Goal: Information Seeking & Learning: Learn about a topic

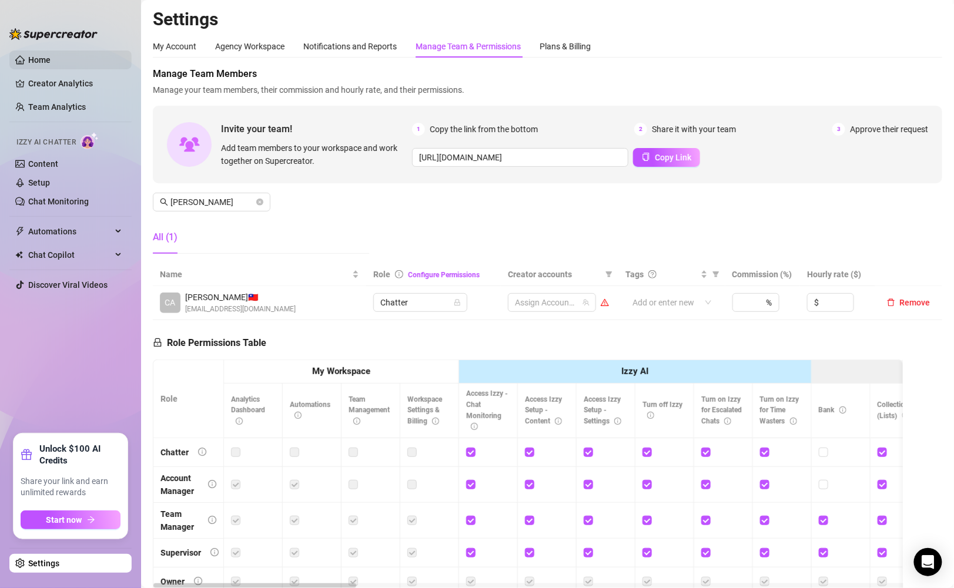
click at [42, 57] on link "Home" at bounding box center [39, 59] width 22 height 9
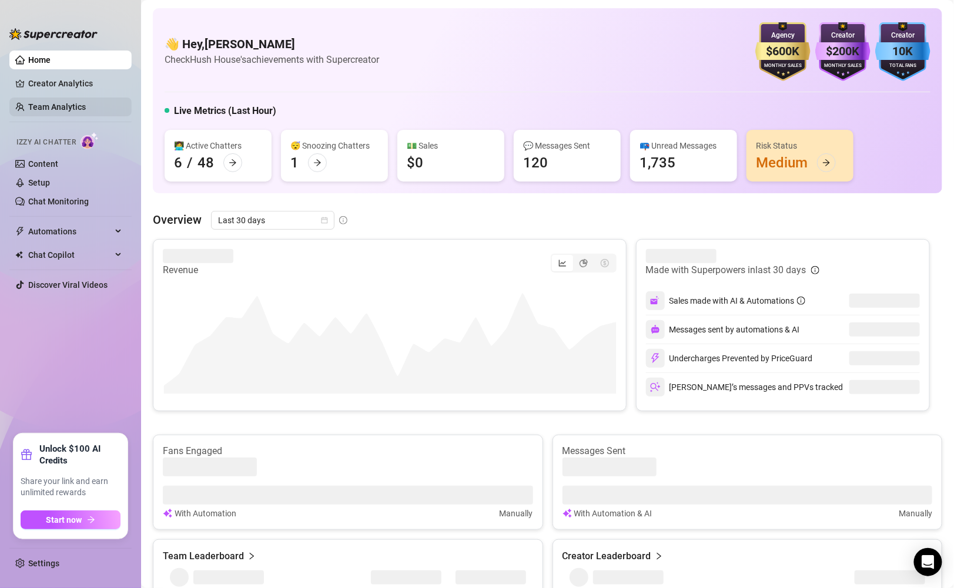
click at [58, 110] on link "Team Analytics" at bounding box center [57, 106] width 58 height 9
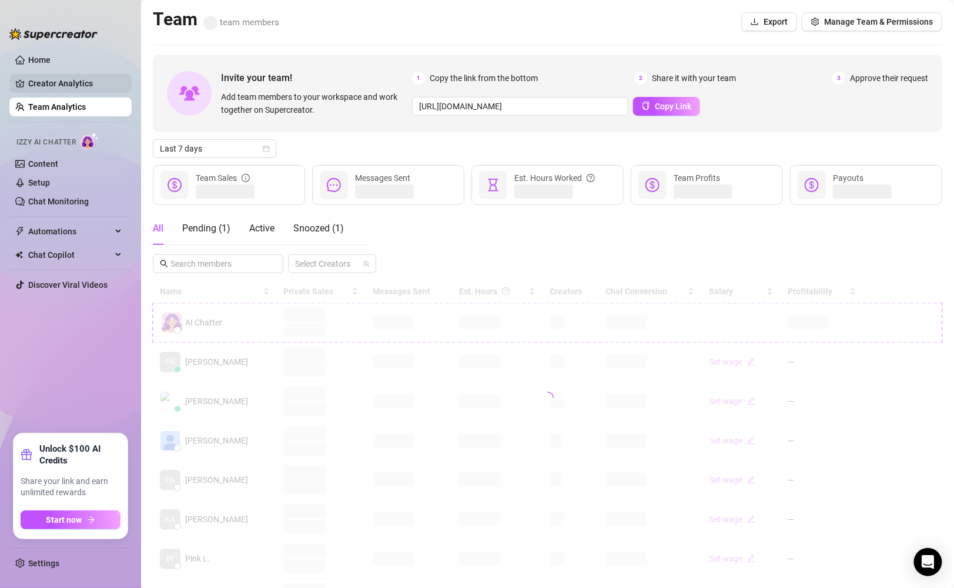
click at [90, 74] on link "Creator Analytics" at bounding box center [75, 83] width 94 height 19
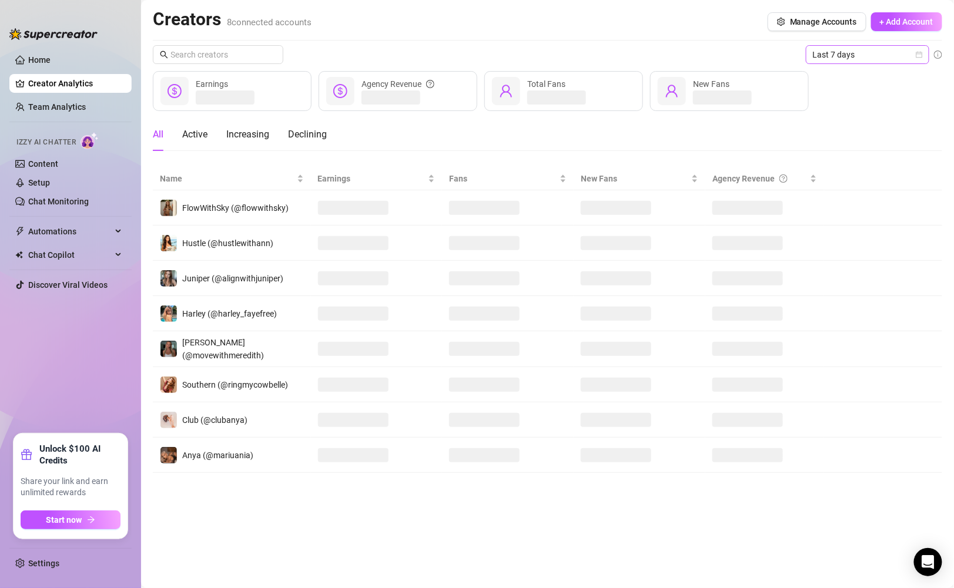
click at [857, 61] on span "Last 7 days" at bounding box center [867, 55] width 109 height 18
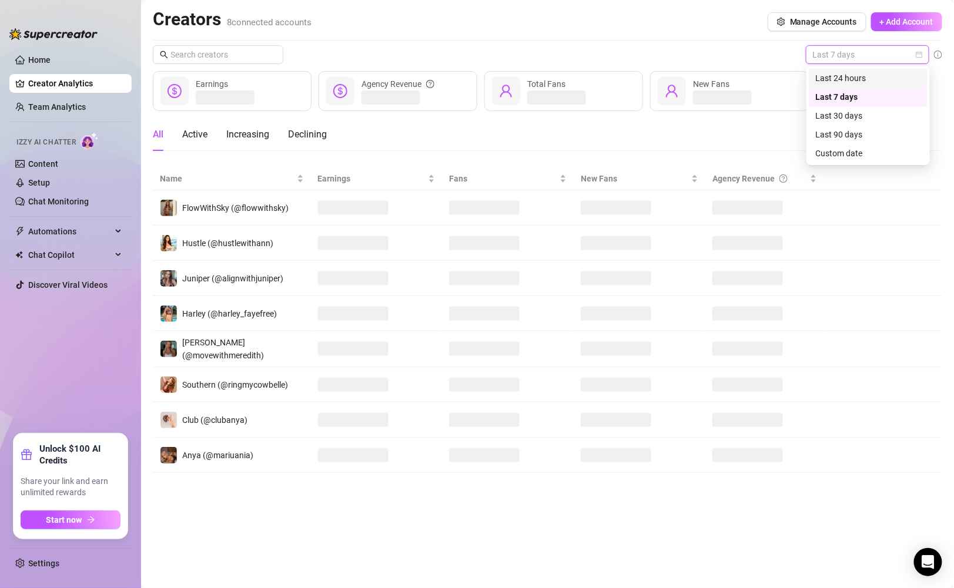
click at [851, 81] on div "Last 24 hours" at bounding box center [868, 78] width 105 height 13
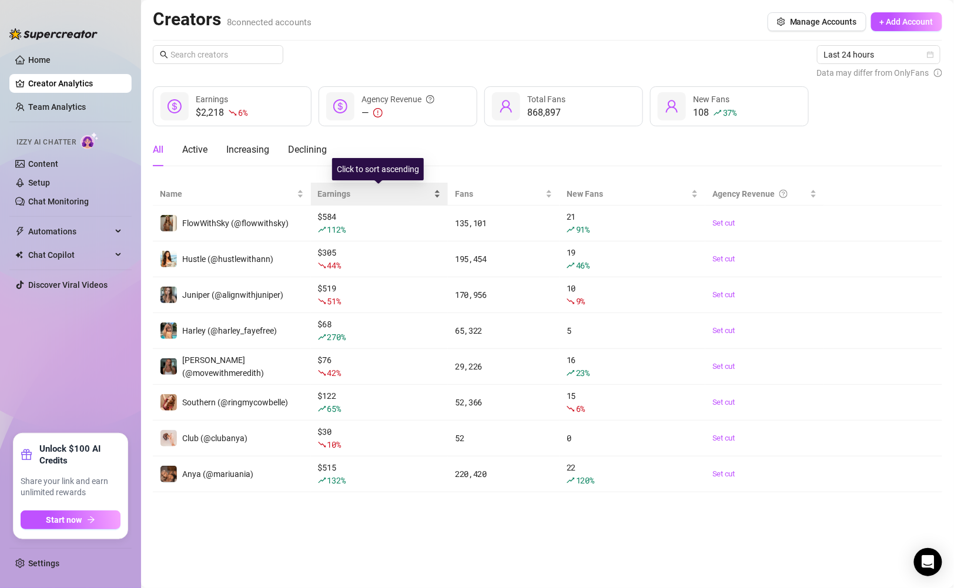
click at [439, 196] on div "Earnings" at bounding box center [379, 193] width 123 height 13
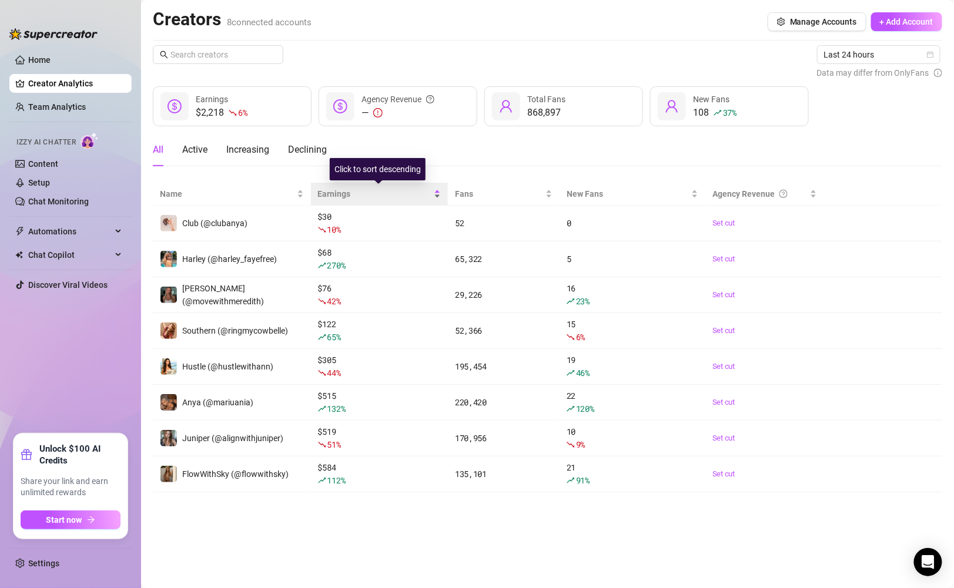
click at [439, 196] on div "Earnings" at bounding box center [379, 193] width 123 height 13
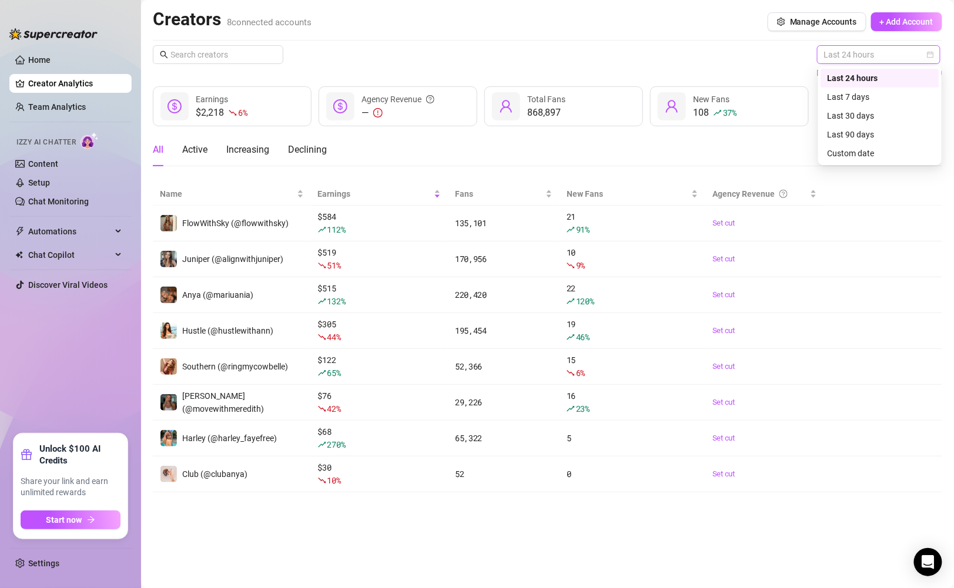
click at [865, 51] on span "Last 24 hours" at bounding box center [878, 55] width 109 height 18
click at [859, 164] on div "All Active Increasing Declining" at bounding box center [547, 154] width 789 height 42
click at [892, 48] on span "Last 24 hours" at bounding box center [878, 55] width 109 height 18
click at [860, 149] on div "Custom date" at bounding box center [880, 153] width 105 height 13
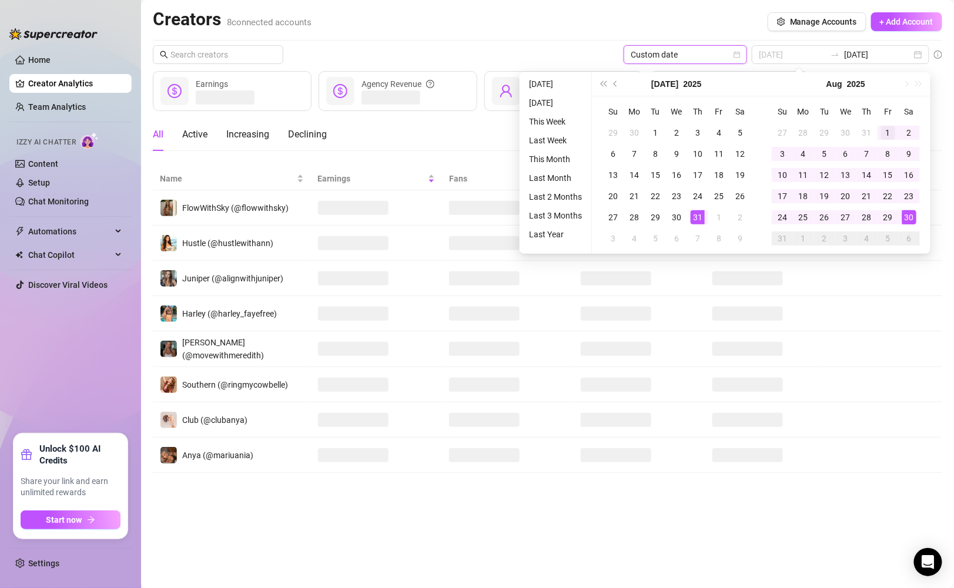
type input "[DATE]"
click at [881, 131] on div "1" at bounding box center [888, 133] width 14 height 14
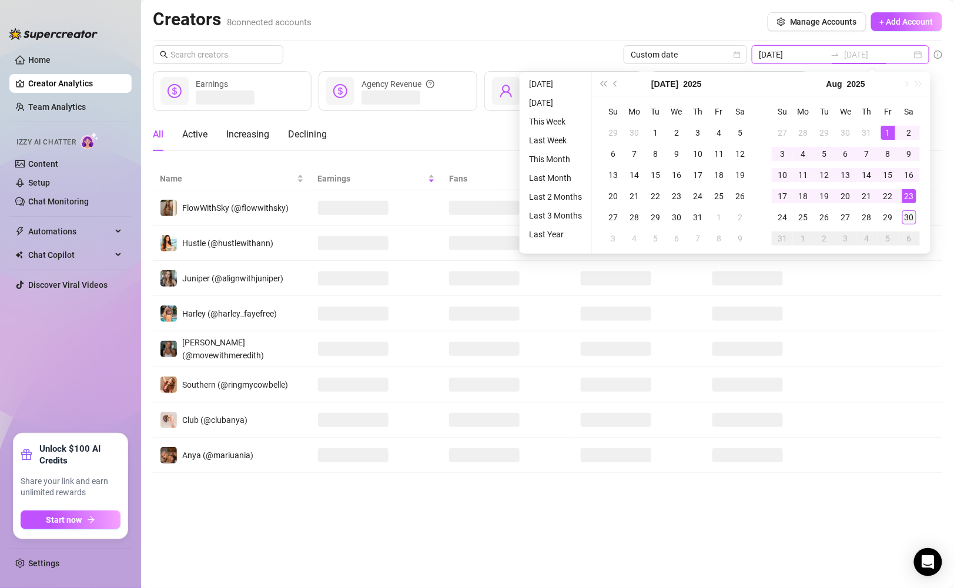
type input "[DATE]"
click at [904, 212] on div "30" at bounding box center [909, 217] width 14 height 14
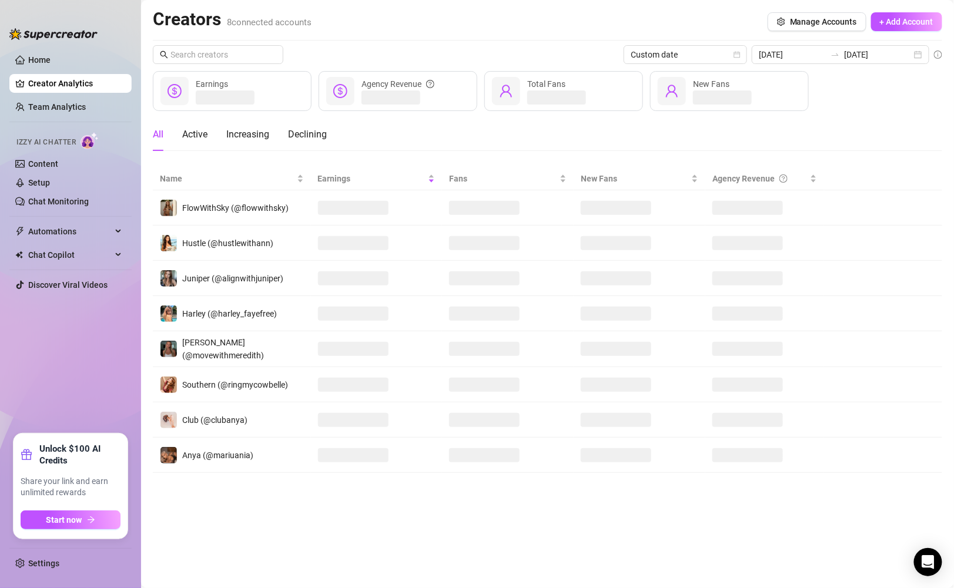
click at [494, 72] on div "Custom date [DATE] [DATE] Earnings Agency Revenue Total Fans New Fans All Activ…" at bounding box center [547, 259] width 789 height 428
